Goal: Task Accomplishment & Management: Manage account settings

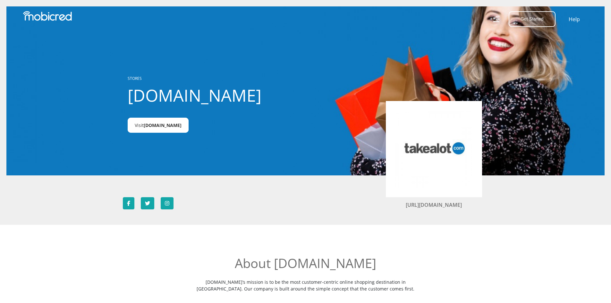
click at [169, 122] on span "Takealot.credit" at bounding box center [163, 125] width 38 height 6
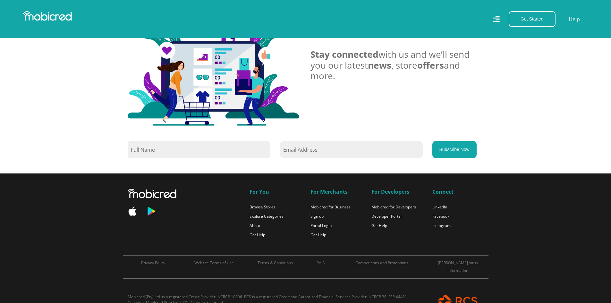
scroll to position [530, 0]
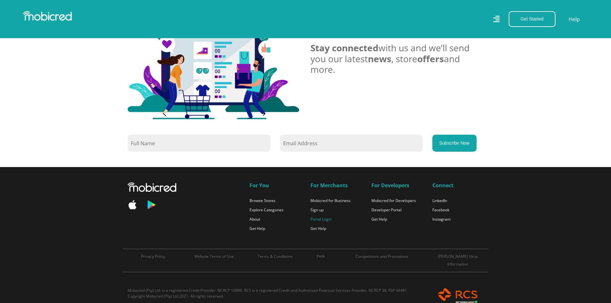
click at [320, 218] on link "Portal Login" at bounding box center [320, 218] width 21 height 5
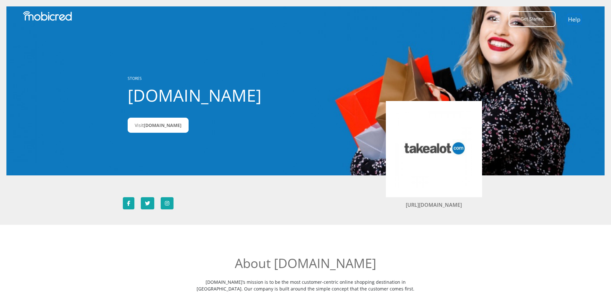
click at [576, 20] on link "Help" at bounding box center [574, 18] width 13 height 9
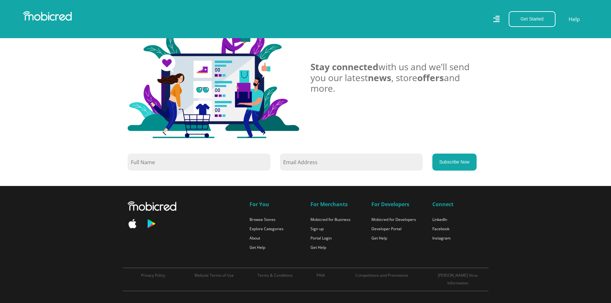
scroll to position [539, 0]
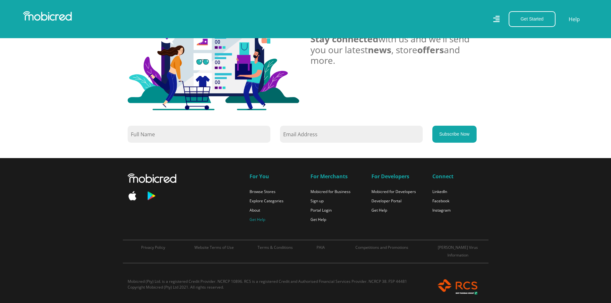
click at [263, 221] on link "Get Help" at bounding box center [257, 219] width 16 height 5
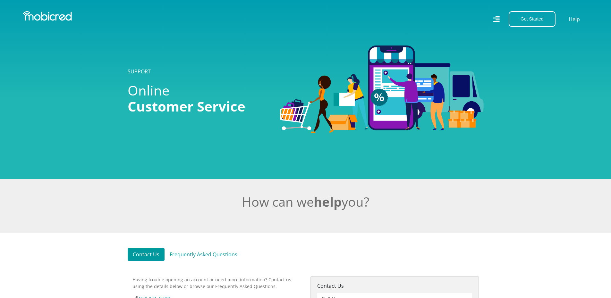
click at [143, 261] on link "Contact Us" at bounding box center [146, 254] width 37 height 13
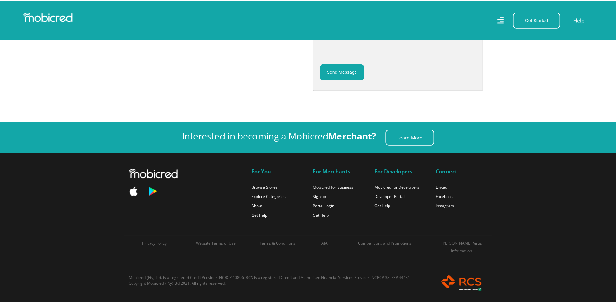
scroll to position [117, 0]
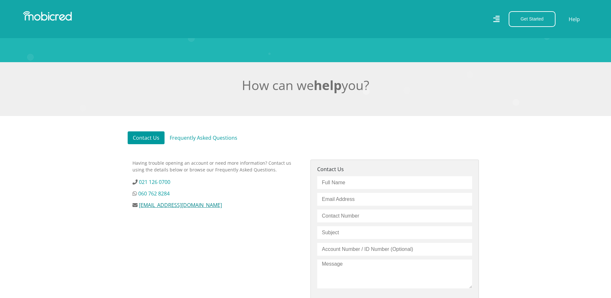
click at [178, 208] on link "customerservice@mobicred.co.za" at bounding box center [180, 205] width 83 height 7
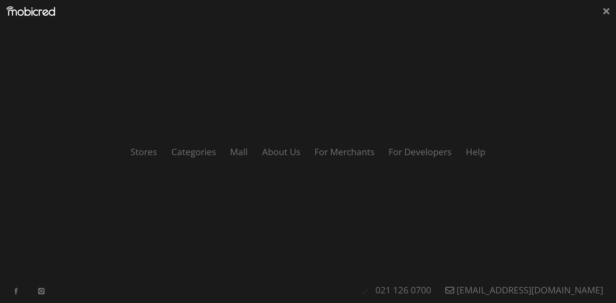
drag, startPoint x: 182, startPoint y: 207, endPoint x: 377, endPoint y: 90, distance: 227.2
click at [377, 90] on div "Stores Categories Mall About Us For Merchants For Developers Help Sign Up Sign …" at bounding box center [308, 151] width 616 height 303
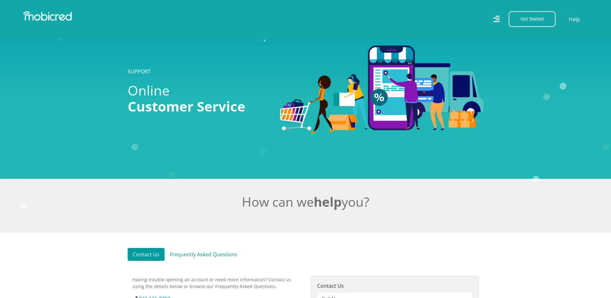
scroll to position [261, 0]
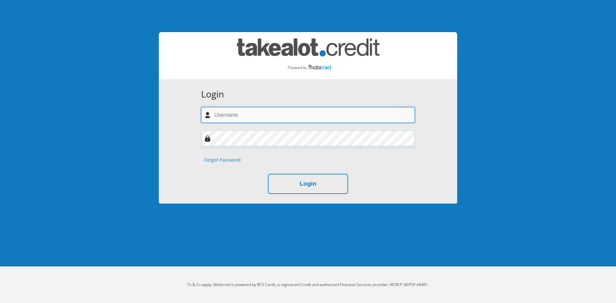
click at [275, 121] on input "text" at bounding box center [308, 115] width 214 height 16
type input "sanjaysinghdbn@gmail.com"
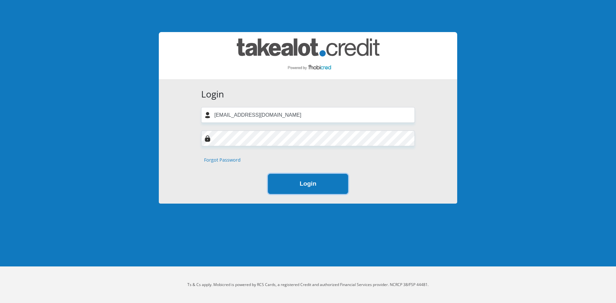
click at [314, 190] on button "Login" at bounding box center [308, 184] width 80 height 20
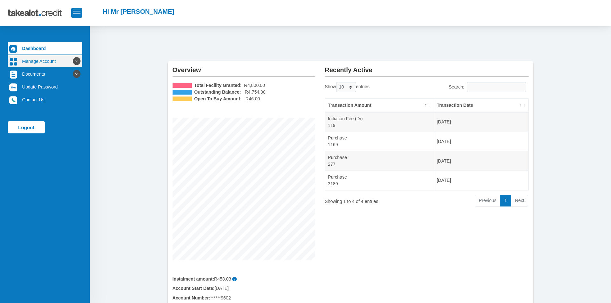
click at [32, 61] on link "Manage Account" at bounding box center [45, 61] width 74 height 12
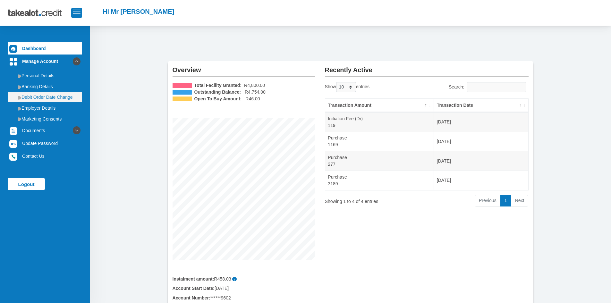
click at [41, 94] on link "Debit Order Date Change" at bounding box center [45, 97] width 74 height 10
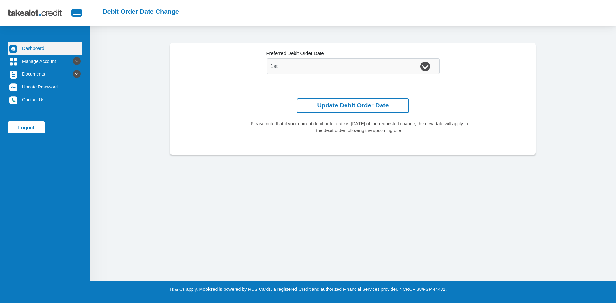
click at [35, 52] on link "Dashboard" at bounding box center [45, 48] width 74 height 12
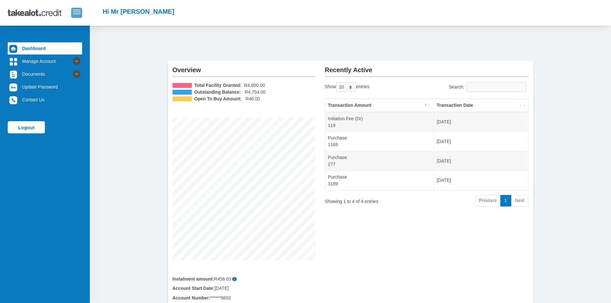
click at [77, 10] on span "button" at bounding box center [77, 10] width 8 height 1
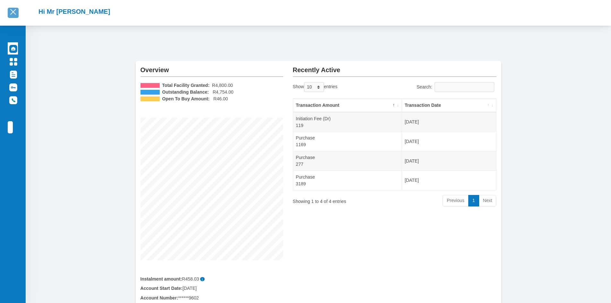
click at [8, 9] on button "button" at bounding box center [13, 13] width 11 height 10
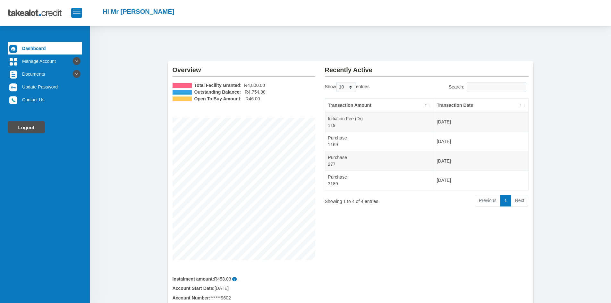
click at [35, 127] on link "Logout" at bounding box center [26, 127] width 37 height 12
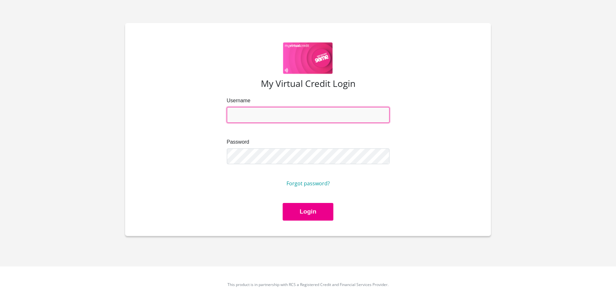
click at [287, 120] on input "Username" at bounding box center [308, 115] width 163 height 16
type input "[EMAIL_ADDRESS][DOMAIN_NAME]"
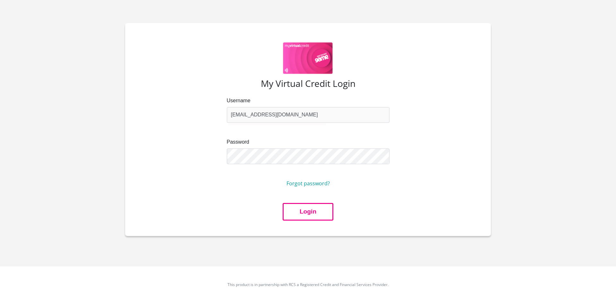
click at [306, 211] on button "Login" at bounding box center [308, 212] width 51 height 18
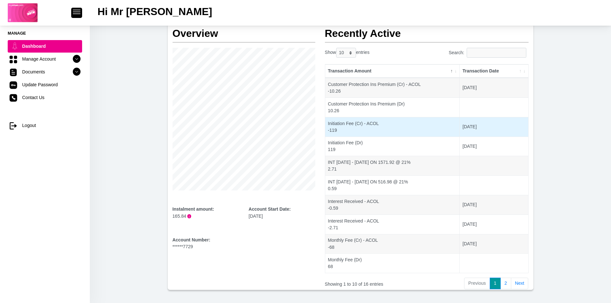
scroll to position [63, 0]
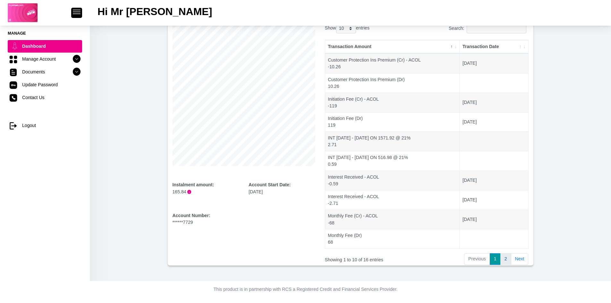
click at [503, 256] on link "2" at bounding box center [505, 259] width 11 height 12
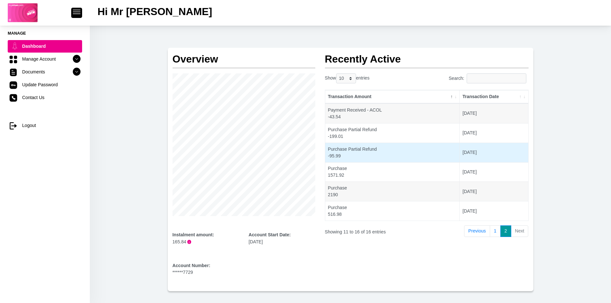
scroll to position [0, 0]
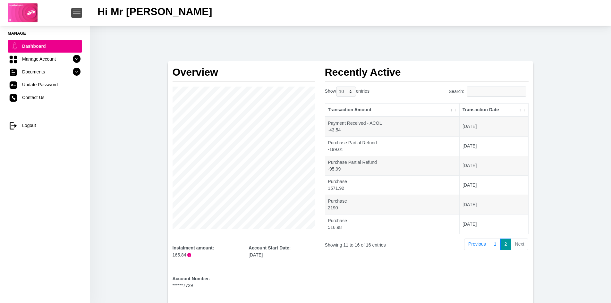
click at [75, 13] on span "button" at bounding box center [77, 12] width 8 height 4
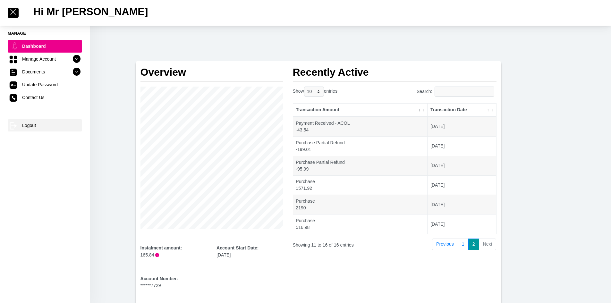
click at [26, 124] on link "log out Logout" at bounding box center [45, 125] width 74 height 12
